Goal: Task Accomplishment & Management: Manage account settings

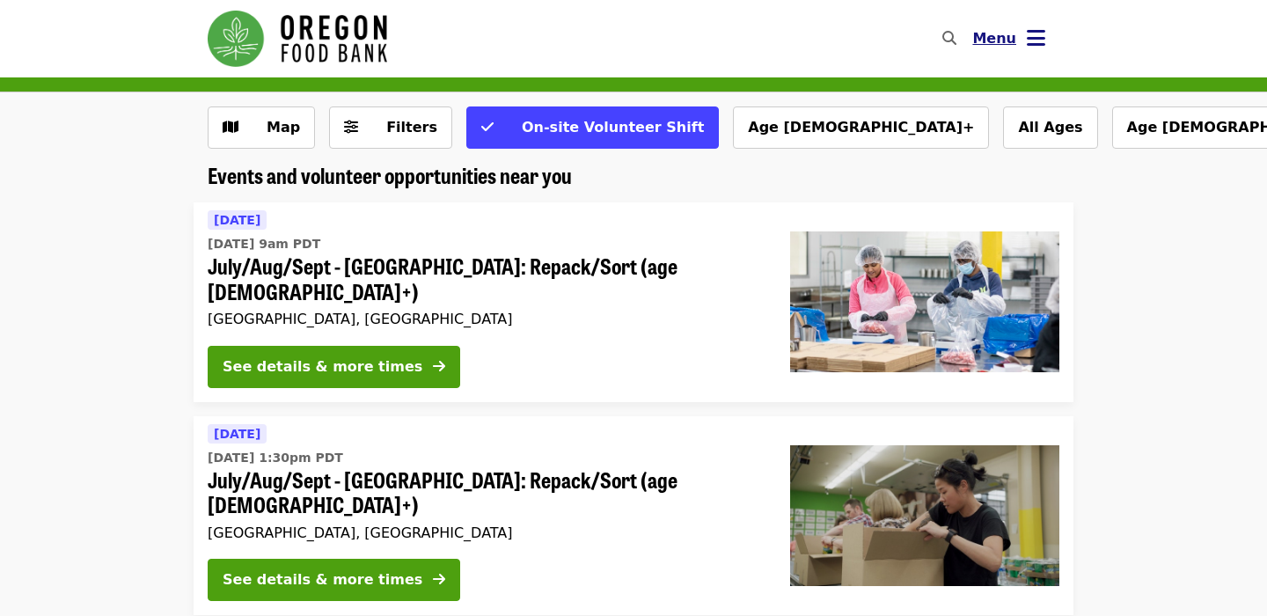
click at [1041, 35] on icon "bars icon" at bounding box center [1036, 39] width 18 height 26
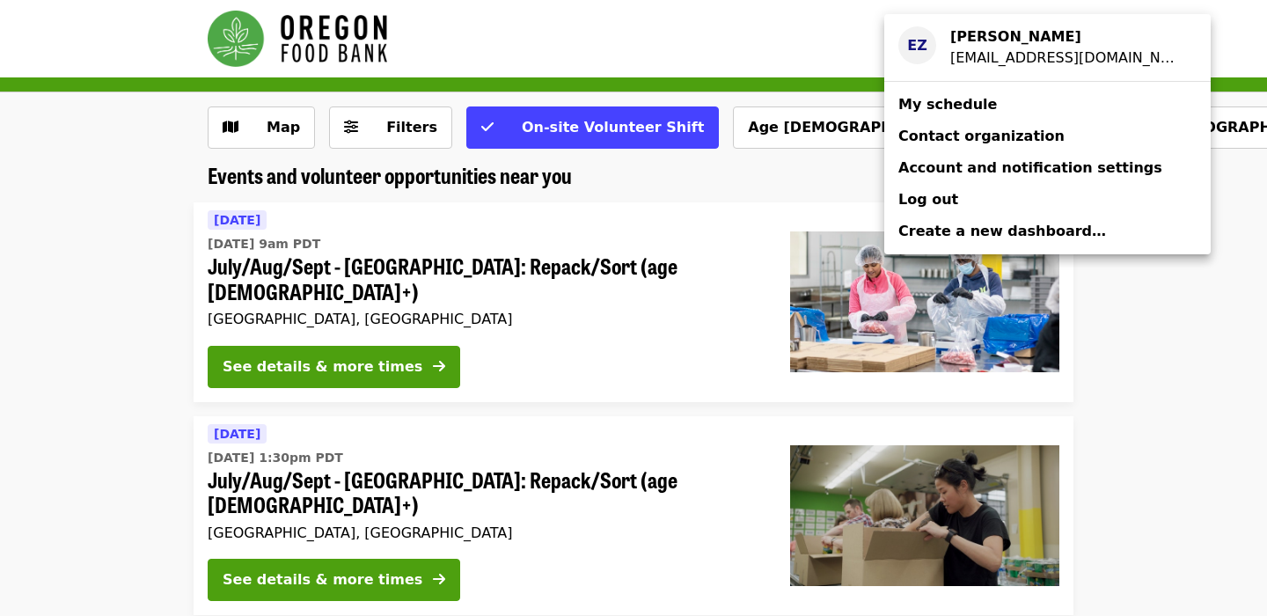
click at [1021, 55] on div "[EMAIL_ADDRESS][DOMAIN_NAME]" at bounding box center [1066, 58] width 232 height 21
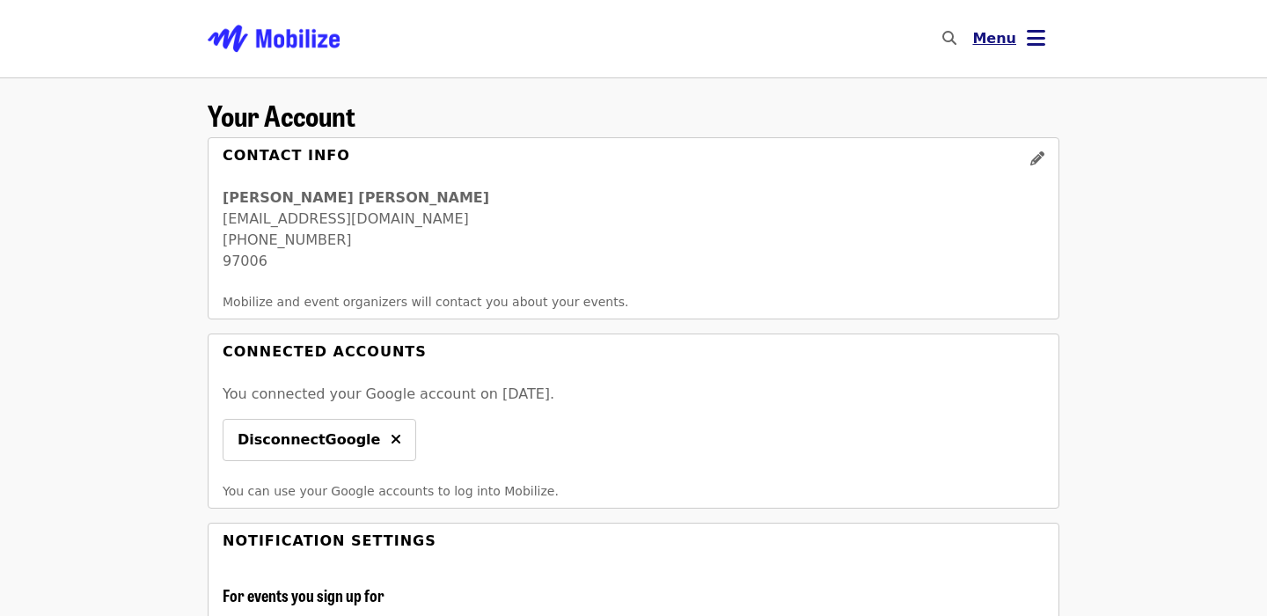
click at [1021, 53] on button "Menu" at bounding box center [1008, 39] width 101 height 42
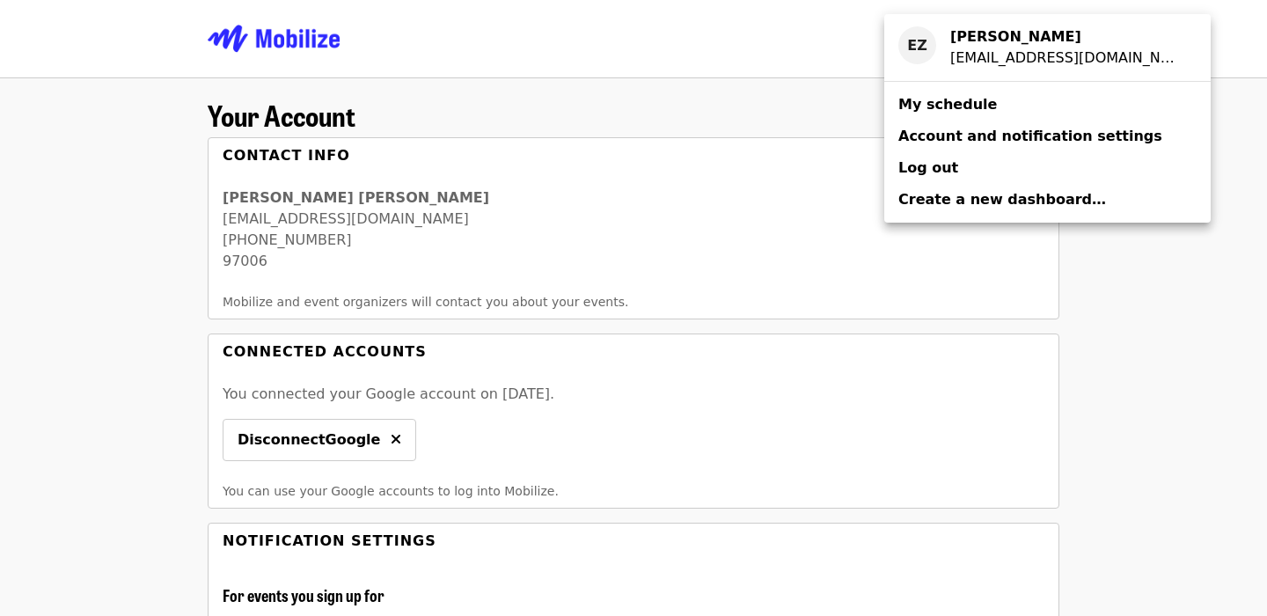
click at [982, 112] on span "My schedule" at bounding box center [947, 104] width 99 height 17
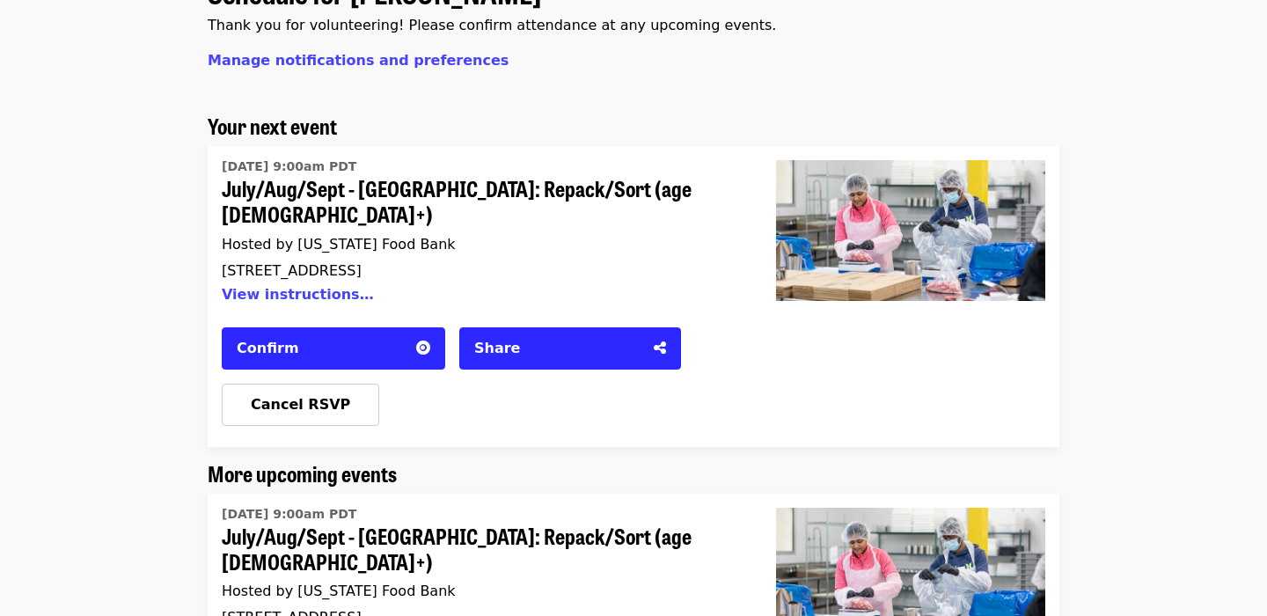
scroll to position [135, 0]
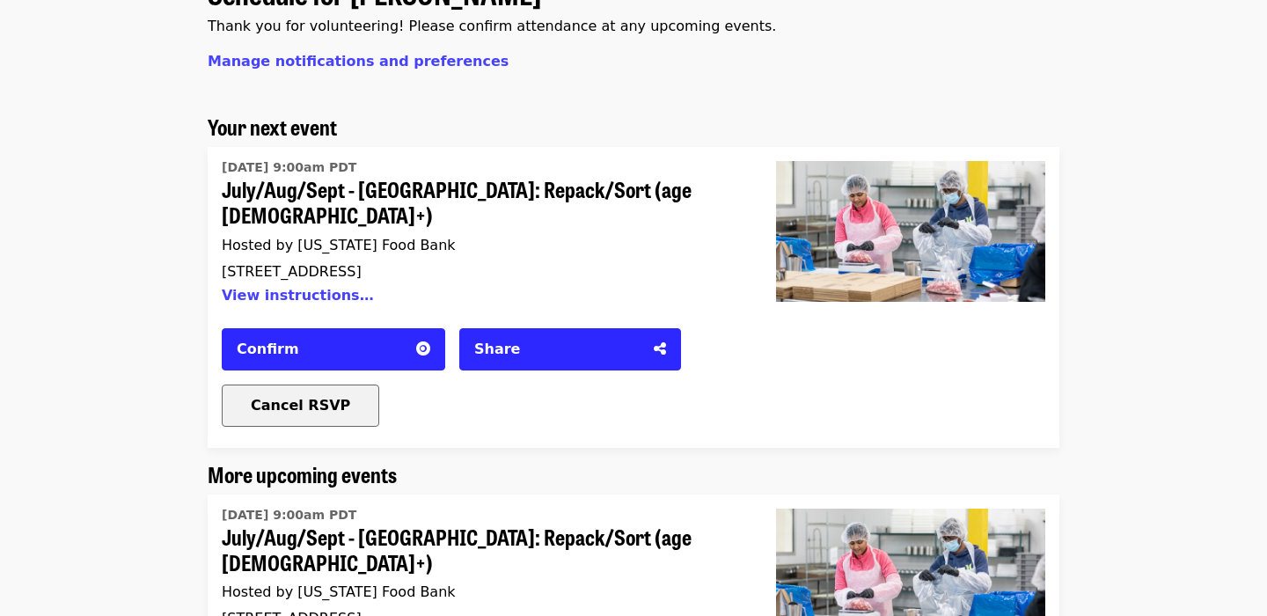
click at [342, 395] on div "Cancel RSVP" at bounding box center [301, 405] width 156 height 21
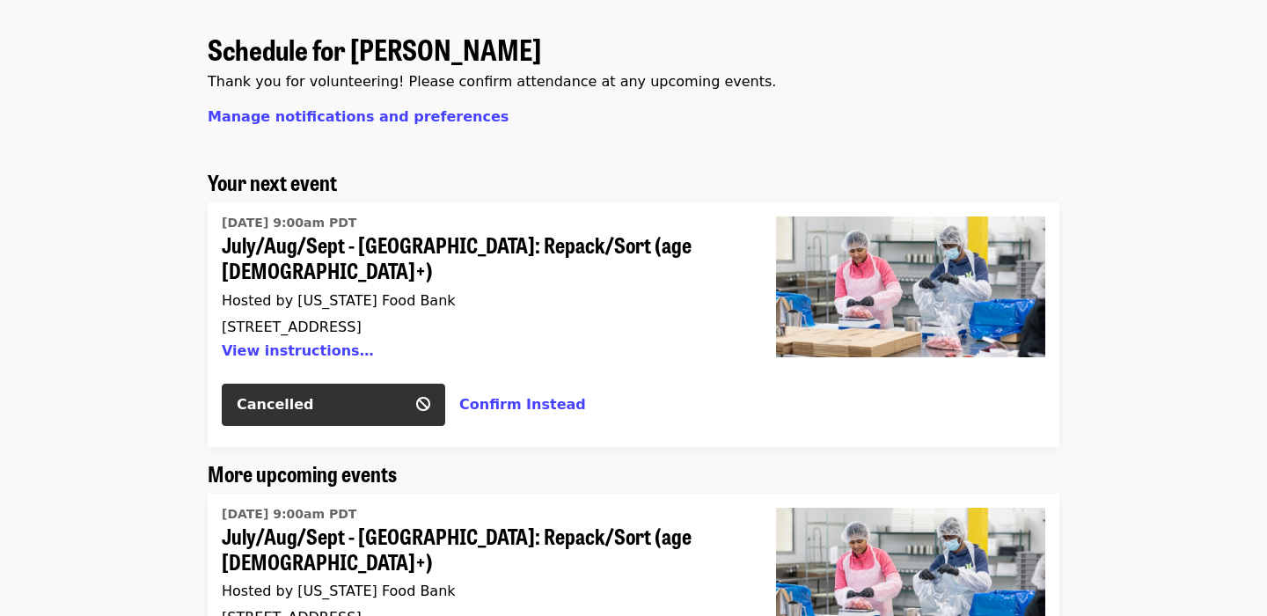
scroll to position [0, 0]
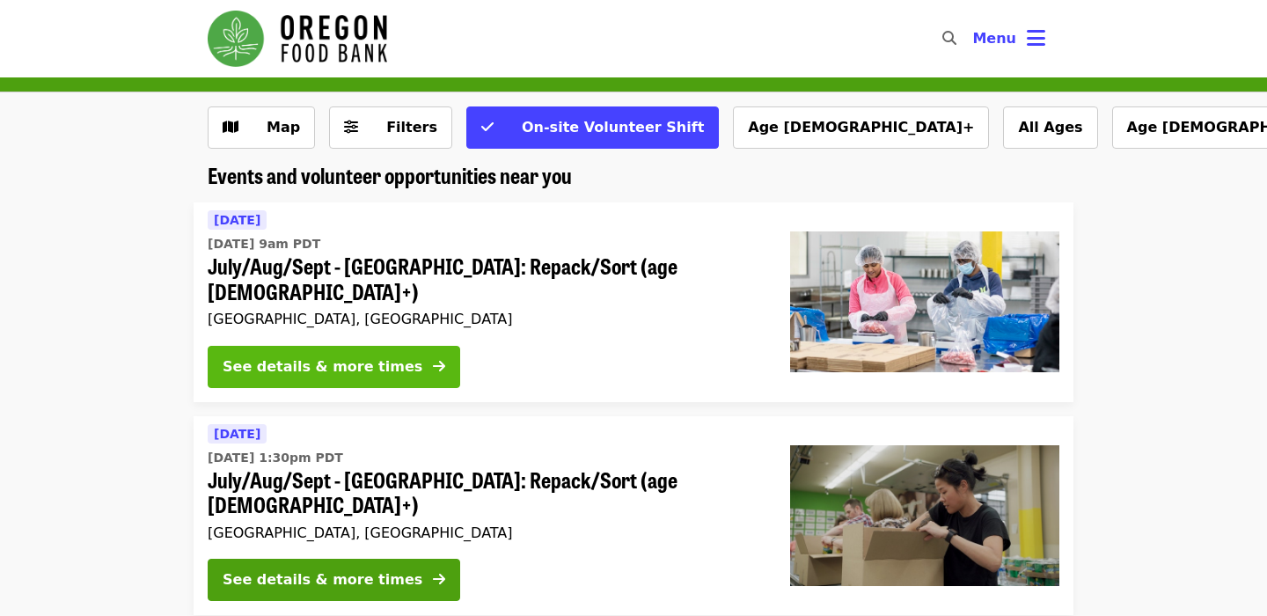
click at [362, 346] on button "See details & more times" at bounding box center [334, 367] width 253 height 42
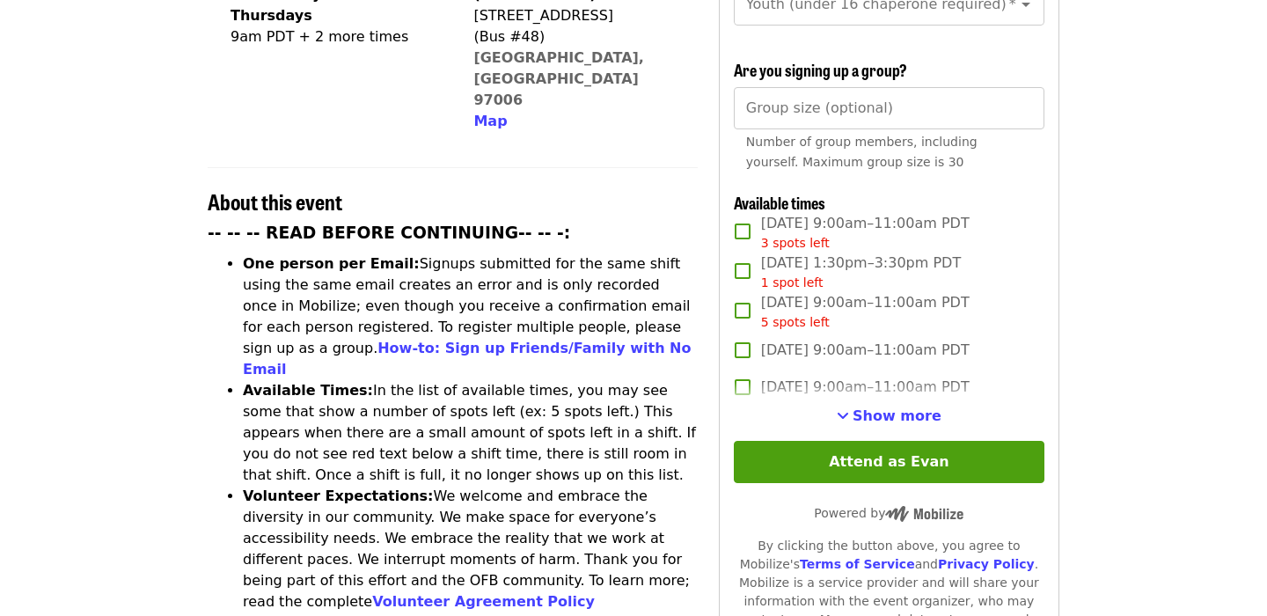
scroll to position [569, 0]
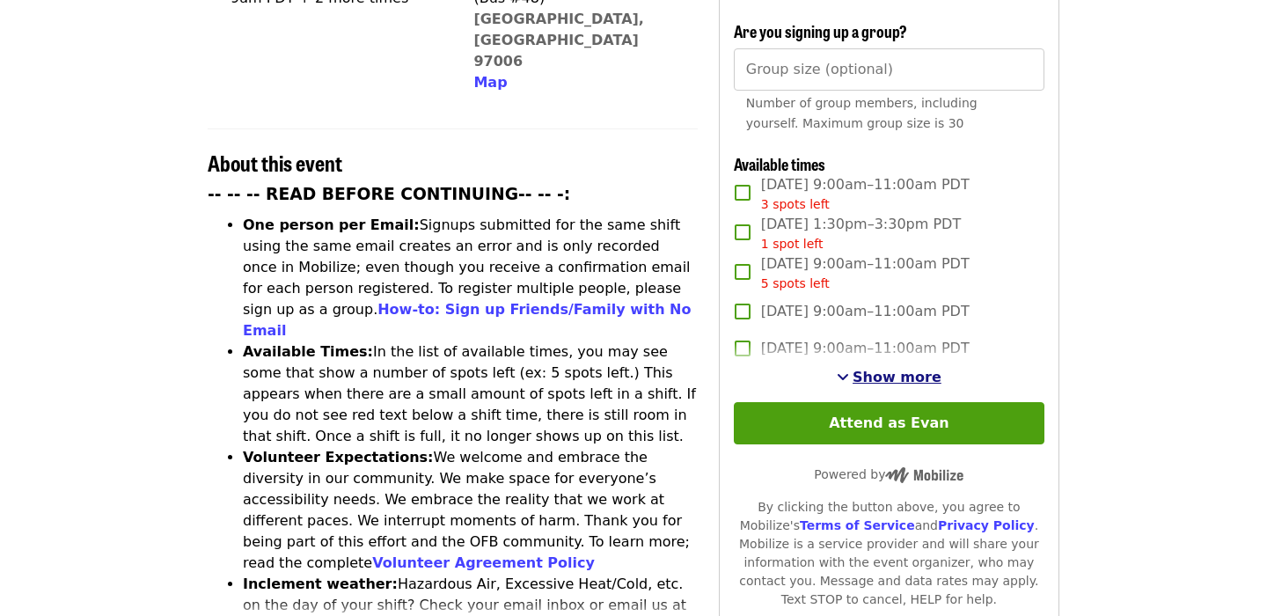
click at [911, 369] on span "Show more" at bounding box center [897, 377] width 89 height 17
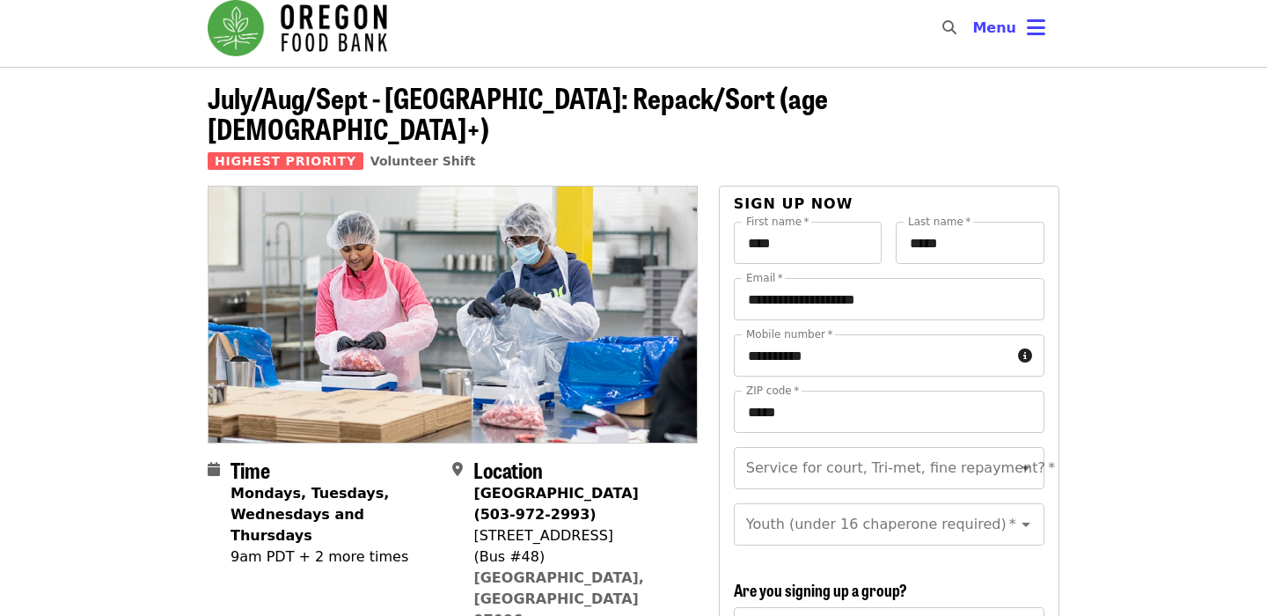
scroll to position [0, 0]
